Goal: Information Seeking & Learning: Learn about a topic

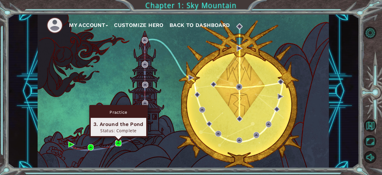
click at [118, 141] on img at bounding box center [118, 143] width 6 height 6
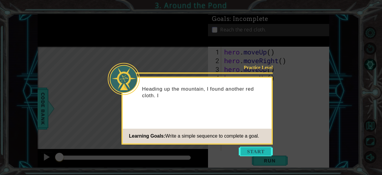
click at [264, 155] on button "Start" at bounding box center [256, 151] width 34 height 10
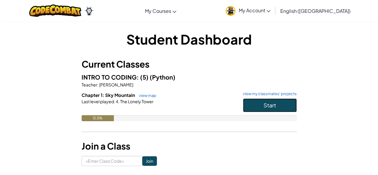
click at [275, 104] on span "Start" at bounding box center [269, 105] width 13 height 7
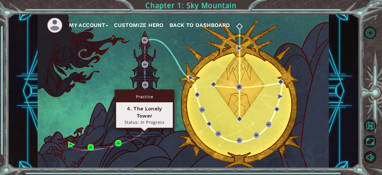
click at [143, 125] on img at bounding box center [145, 128] width 6 height 6
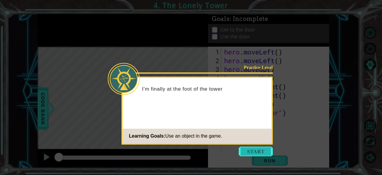
click at [256, 152] on button "Start" at bounding box center [256, 151] width 34 height 10
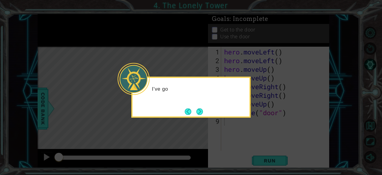
click at [247, 120] on icon at bounding box center [191, 87] width 382 height 175
click at [199, 110] on button "Next" at bounding box center [199, 111] width 7 height 7
click at [199, 110] on button "Next" at bounding box center [200, 111] width 9 height 9
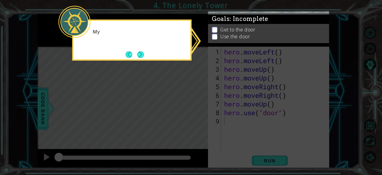
click at [199, 110] on icon at bounding box center [191, 87] width 382 height 175
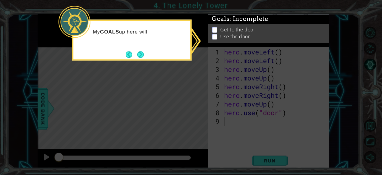
click at [199, 110] on icon at bounding box center [191, 87] width 382 height 175
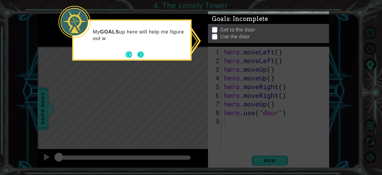
click at [141, 54] on button "Next" at bounding box center [141, 54] width 8 height 8
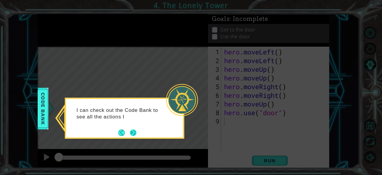
click at [133, 132] on button "Next" at bounding box center [133, 132] width 8 height 8
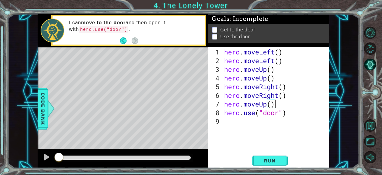
click at [275, 104] on div "hero . moveLeft ( ) hero . moveLeft ( ) hero . moveUp ( ) hero . moveUp ( ) her…" at bounding box center [277, 107] width 108 height 121
click at [224, 112] on div "hero . moveLeft ( ) hero . moveLeft ( ) hero . moveUp ( ) hero . moveUp ( ) her…" at bounding box center [277, 107] width 108 height 121
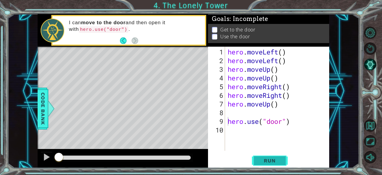
click at [263, 160] on span "Run" at bounding box center [270, 160] width 24 height 6
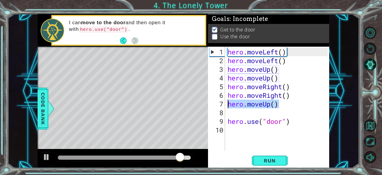
drag, startPoint x: 281, startPoint y: 104, endPoint x: 227, endPoint y: 105, distance: 54.4
click at [227, 105] on div "hero . moveLeft ( ) hero . moveLeft ( ) hero . moveUp ( ) hero . moveUp ( ) her…" at bounding box center [279, 107] width 105 height 121
type textarea "hero.moveUp()"
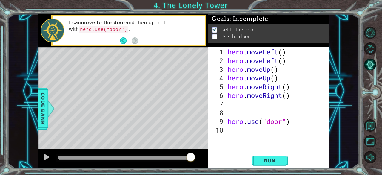
click at [226, 122] on div "1 2 3 4 5 6 7 8 9 10 hero . moveLeft ( ) hero . moveLeft ( ) hero . moveUp ( ) …" at bounding box center [268, 99] width 120 height 104
click at [227, 122] on div "hero . moveLeft ( ) hero . moveLeft ( ) hero . moveUp ( ) hero . moveUp ( ) her…" at bounding box center [279, 107] width 105 height 121
type textarea "hero.use("door")"
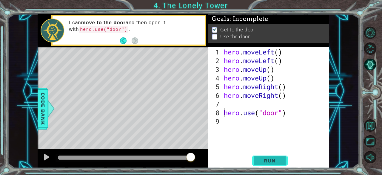
click at [268, 163] on span "Run" at bounding box center [270, 160] width 24 height 6
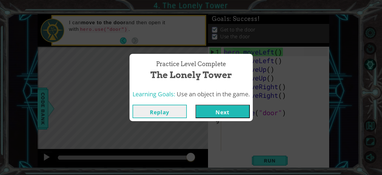
click at [208, 113] on button "Next" at bounding box center [223, 111] width 54 height 13
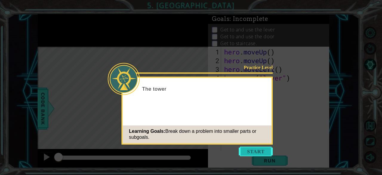
click at [254, 153] on button "Start" at bounding box center [256, 151] width 34 height 10
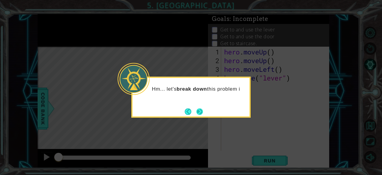
click at [201, 114] on button "Next" at bounding box center [200, 111] width 10 height 10
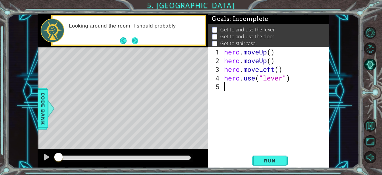
click at [133, 40] on button "Next" at bounding box center [134, 40] width 7 height 7
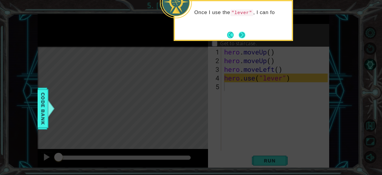
click at [242, 35] on button "Next" at bounding box center [241, 34] width 7 height 7
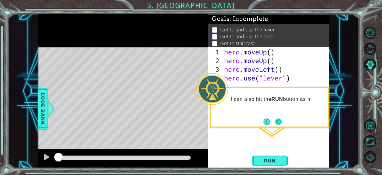
click at [277, 120] on button "Next" at bounding box center [278, 121] width 7 height 7
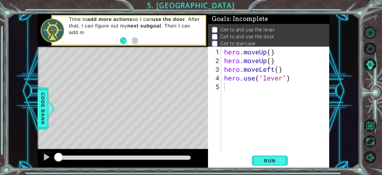
click at [119, 39] on div "Time to add more actions so I can use the door . After that, I can figure out m…" at bounding box center [135, 30] width 140 height 34
click at [121, 40] on button "Back" at bounding box center [126, 40] width 12 height 7
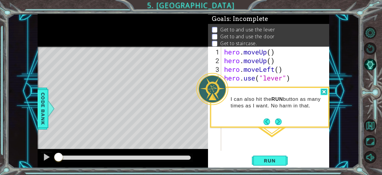
click at [324, 91] on div at bounding box center [324, 91] width 7 height 7
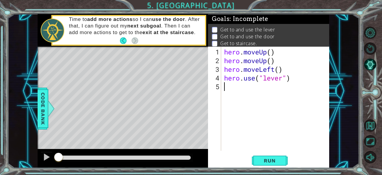
click at [226, 77] on div "hero . moveUp ( ) hero . moveUp ( ) hero . moveLeft ( ) hero . use ( "lever" )" at bounding box center [277, 107] width 108 height 121
type textarea "hero.use("lever")"
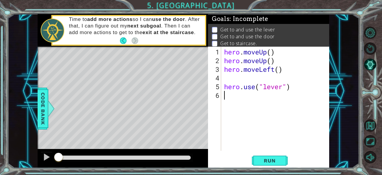
click at [223, 97] on div "hero . moveUp ( ) hero . moveUp ( ) hero . moveLeft ( ) hero . use ( "lever" )" at bounding box center [277, 107] width 108 height 121
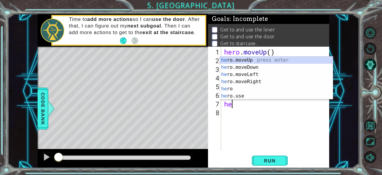
type textarea "her"
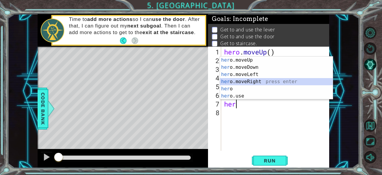
click at [249, 80] on div "her o.moveUp press enter her o.moveDown press enter her o.moveLeft press enter …" at bounding box center [276, 84] width 113 height 57
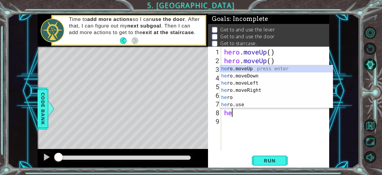
type textarea "her"
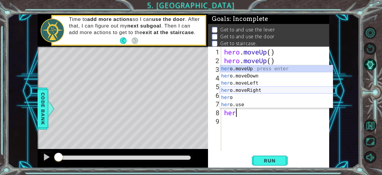
click at [246, 90] on div "her o.moveUp press enter her o.moveDown press enter her o.moveLeft press enter …" at bounding box center [276, 93] width 113 height 57
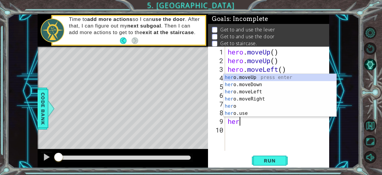
type textarea "hero"
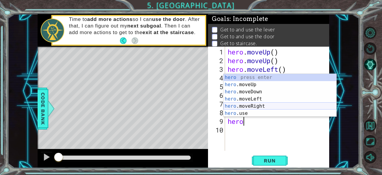
click at [255, 104] on div "hero press enter hero .moveUp press enter hero .moveDown press enter hero .move…" at bounding box center [280, 102] width 113 height 57
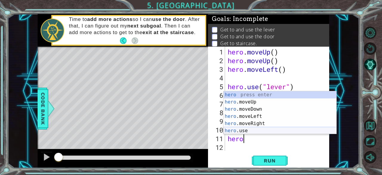
click at [249, 128] on div "hero press enter hero .moveUp press enter hero .moveDown press enter hero .move…" at bounding box center [280, 119] width 113 height 57
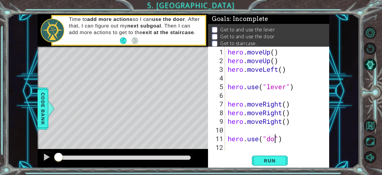
scroll to position [0, 2]
type textarea "hero.use("door ")"
click at [230, 145] on div "hero . moveUp ( ) hero . moveUp ( ) hero . moveLeft ( ) hero . use ( "lever" ) …" at bounding box center [279, 107] width 105 height 121
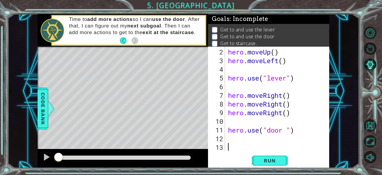
scroll to position [9, 0]
